Goal: Transaction & Acquisition: Purchase product/service

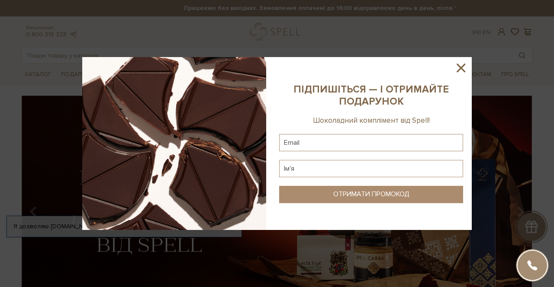
click at [458, 68] on icon at bounding box center [460, 68] width 15 height 15
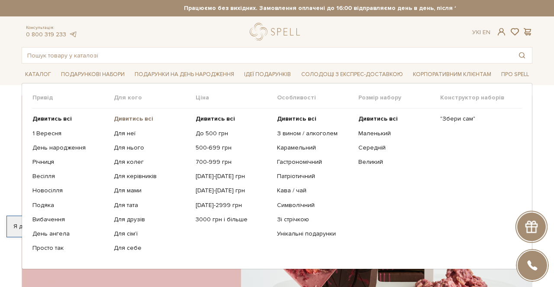
click at [132, 117] on b "Дивитись всі" at bounding box center [133, 118] width 39 height 7
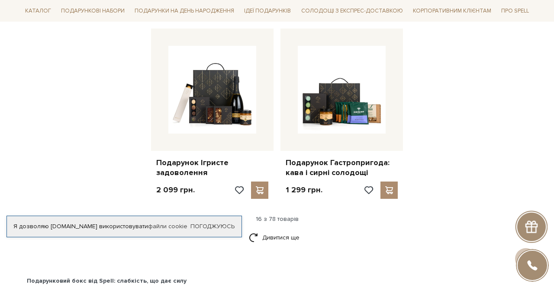
scroll to position [1076, 0]
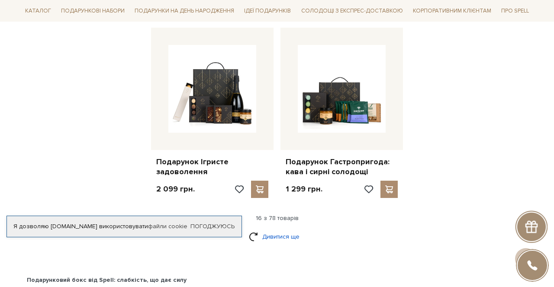
click at [281, 229] on link "Дивитися ще" at bounding box center [277, 236] width 56 height 15
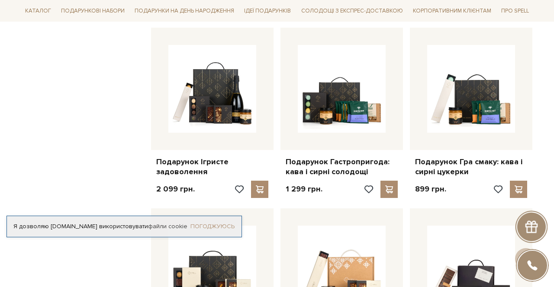
click at [211, 223] on link "Погоджуюсь" at bounding box center [212, 227] width 44 height 8
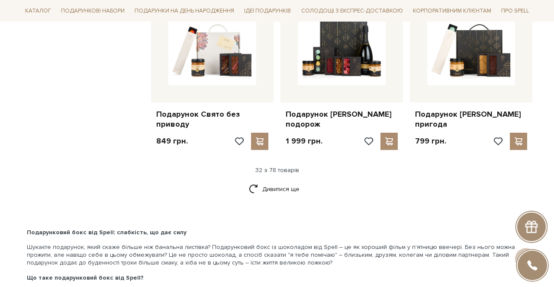
scroll to position [2005, 0]
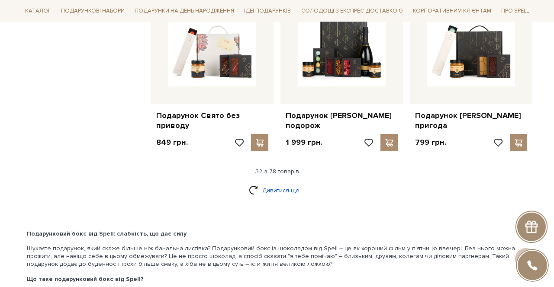
click at [281, 191] on link "Дивитися ще" at bounding box center [277, 190] width 56 height 15
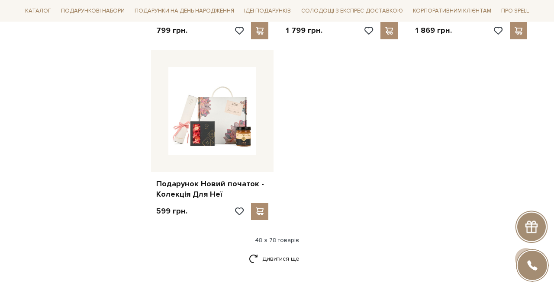
scroll to position [3026, 0]
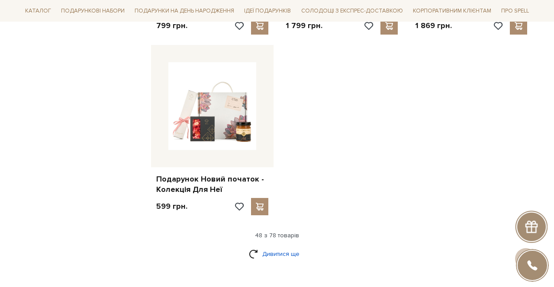
click at [271, 248] on link "Дивитися ще" at bounding box center [277, 254] width 56 height 15
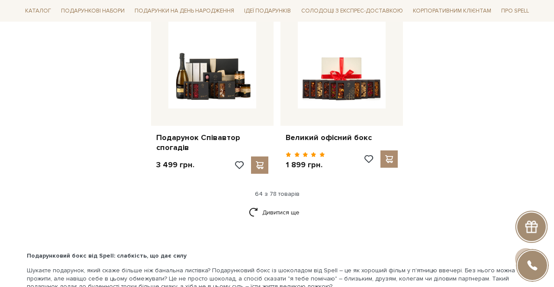
scroll to position [3977, 0]
click at [288, 205] on link "Дивитися ще" at bounding box center [277, 212] width 56 height 15
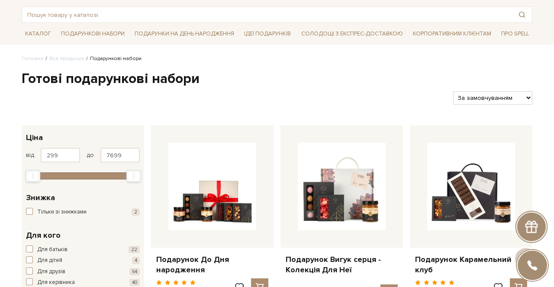
scroll to position [38, 0]
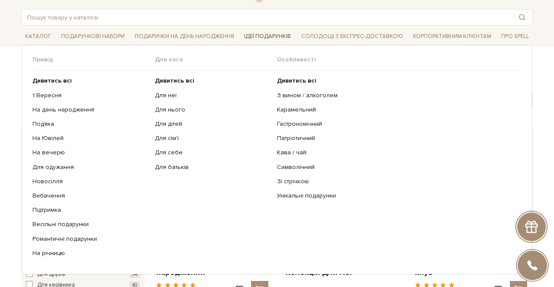
click at [267, 39] on span "Ідеї подарунків" at bounding box center [267, 36] width 54 height 13
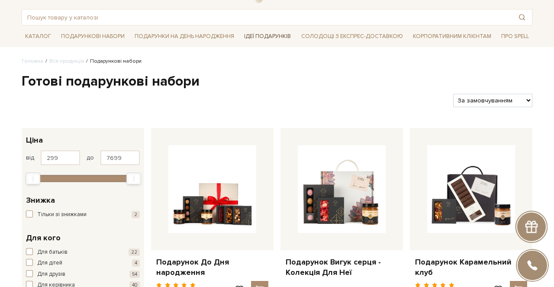
click at [257, 36] on span "Ідеї подарунків" at bounding box center [267, 36] width 54 height 13
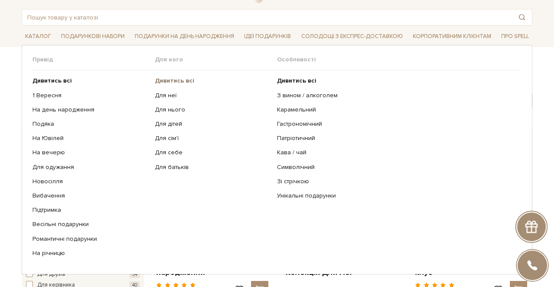
click at [180, 82] on b "Дивитись всі" at bounding box center [174, 80] width 39 height 7
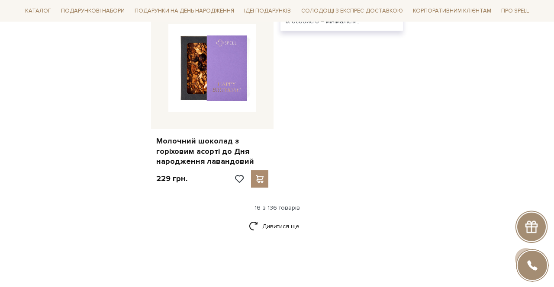
scroll to position [1184, 0]
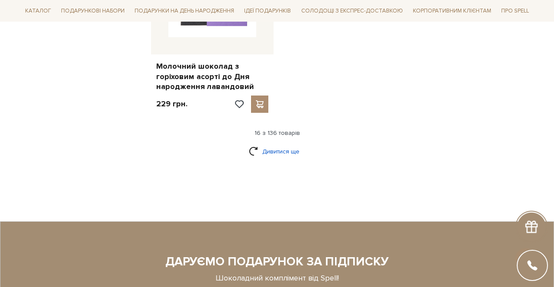
click at [294, 144] on link "Дивитися ще" at bounding box center [277, 151] width 56 height 15
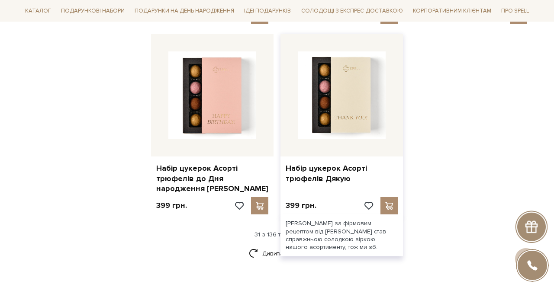
scroll to position [2086, 0]
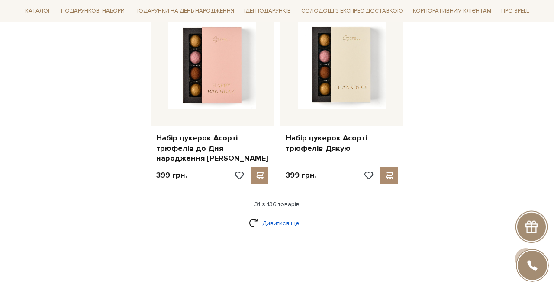
click at [279, 216] on link "Дивитися ще" at bounding box center [277, 223] width 56 height 15
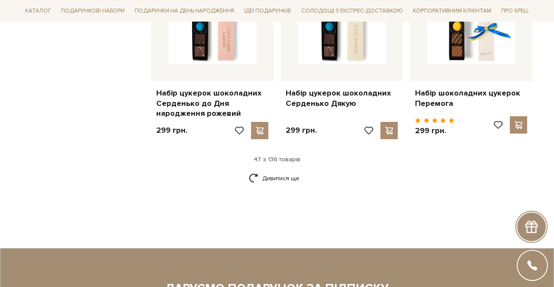
scroll to position [3094, 0]
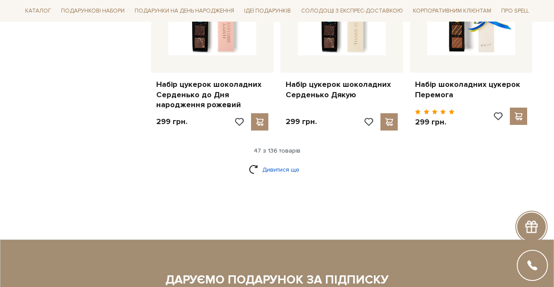
click at [285, 162] on link "Дивитися ще" at bounding box center [277, 169] width 56 height 15
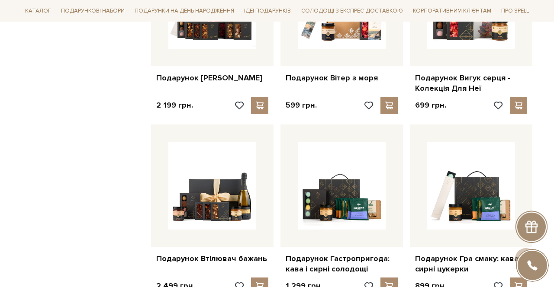
scroll to position [3911, 0]
